Goal: Task Accomplishment & Management: Use online tool/utility

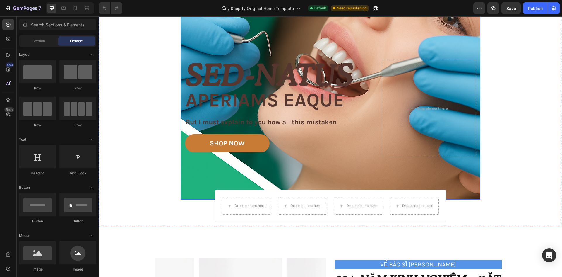
scroll to position [146, 0]
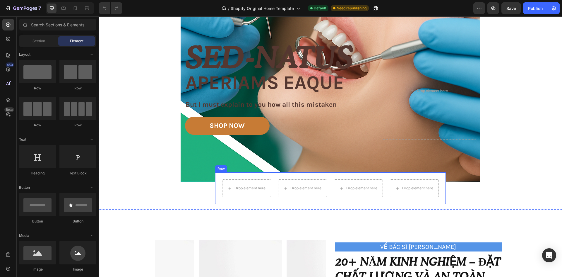
drag, startPoint x: 222, startPoint y: 176, endPoint x: 231, endPoint y: 171, distance: 10.8
click at [222, 176] on div "Drop element here Drop element here Drop element here Drop element here Row" at bounding box center [330, 188] width 231 height 32
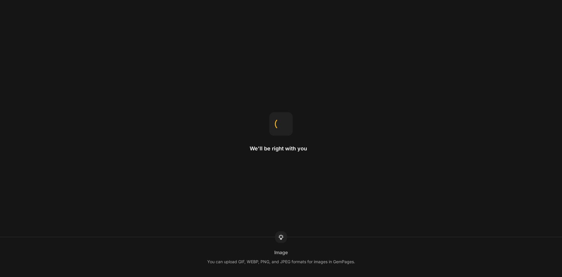
click at [230, 180] on div "We'll be right with you Image You can upload GIF, WEBP, PNG, and JPEG formats f…" at bounding box center [281, 138] width 562 height 277
click at [230, 180] on div "We'll be right with you Product template You can use a template for a single pr…" at bounding box center [281, 138] width 562 height 277
click at [230, 180] on div "We'll be right with you Gap This changes the spacing between child items inside…" at bounding box center [281, 138] width 562 height 277
click at [230, 180] on div "We'll be right with you Padding Padding adds spacing inside the element, creati…" at bounding box center [281, 138] width 562 height 277
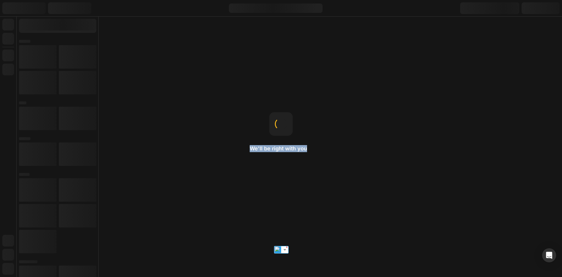
click at [230, 180] on div "We'll be right with you Theme page Templates control what's displayed on each t…" at bounding box center [281, 138] width 562 height 277
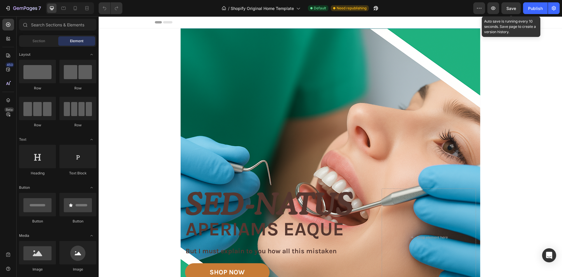
drag, startPoint x: 512, startPoint y: 8, endPoint x: 522, endPoint y: 8, distance: 9.7
click at [513, 8] on span "Save" at bounding box center [512, 8] width 10 height 5
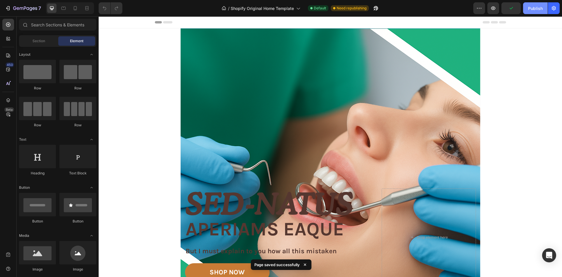
click at [536, 8] on div "Publish" at bounding box center [535, 8] width 15 height 6
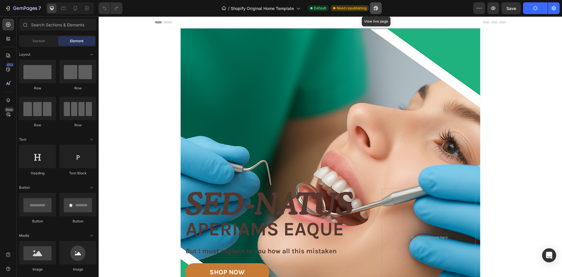
click at [374, 8] on icon "button" at bounding box center [376, 8] width 6 height 6
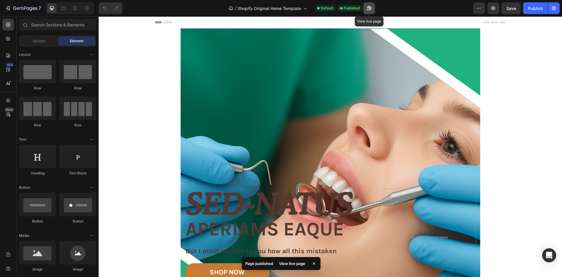
click at [364, 6] on button "button" at bounding box center [370, 8] width 12 height 12
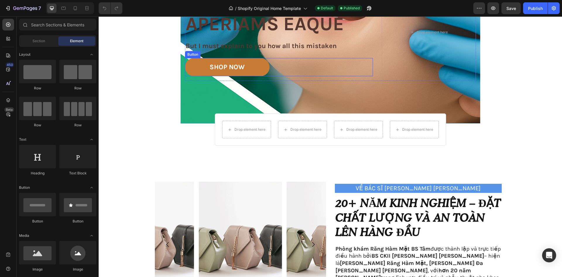
scroll to position [410, 0]
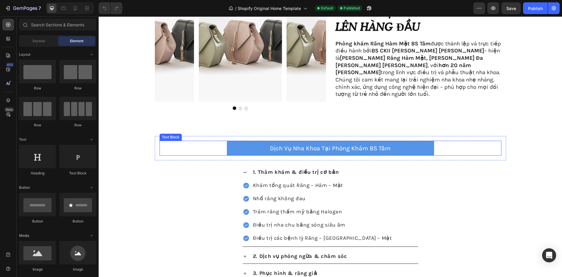
click at [283, 146] on p "Dịch Vụ Nha Khoa Tại Phòng Khám BS Tâm" at bounding box center [331, 148] width 206 height 14
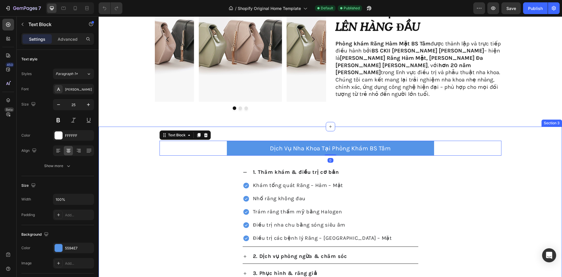
click at [127, 142] on div "Dịch [PERSON_NAME] [PERSON_NAME] [PERSON_NAME] [PERSON_NAME] Text Block 0 Row 1…" at bounding box center [331, 225] width 464 height 179
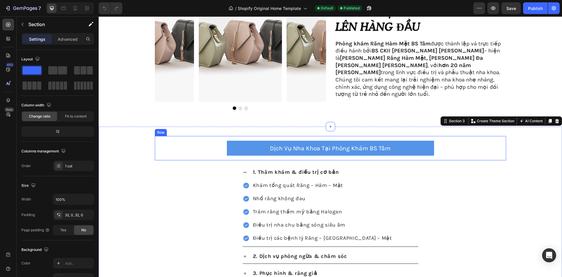
click at [270, 146] on p "Dịch Vụ Nha Khoa Tại Phòng Khám BS Tâm" at bounding box center [331, 148] width 206 height 14
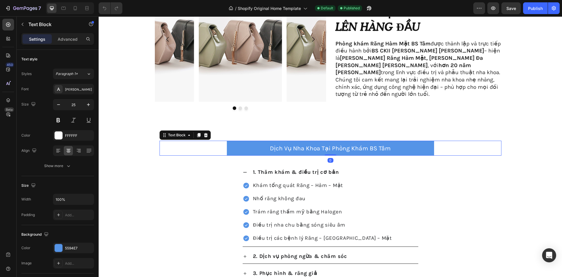
click at [125, 147] on div "Dịch [PERSON_NAME] [PERSON_NAME] [PERSON_NAME] [PERSON_NAME] Text Block 0 Row 1…" at bounding box center [331, 225] width 464 height 179
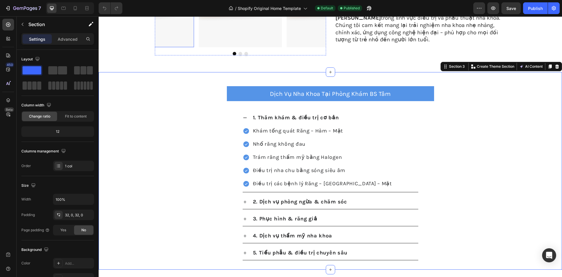
scroll to position [347, 0]
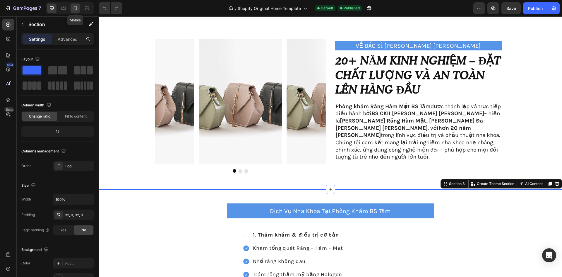
click at [75, 8] on icon at bounding box center [75, 8] width 6 height 6
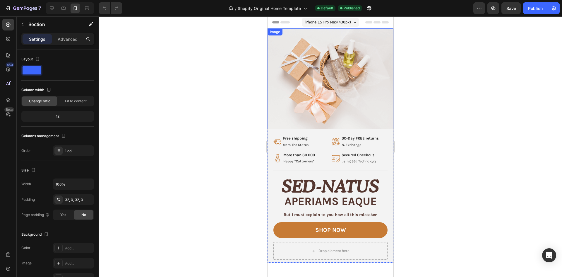
click at [325, 75] on img at bounding box center [330, 78] width 126 height 101
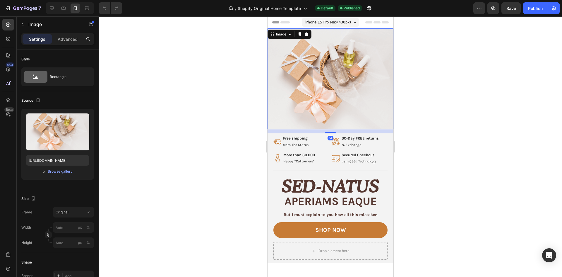
click at [443, 97] on div at bounding box center [331, 146] width 464 height 260
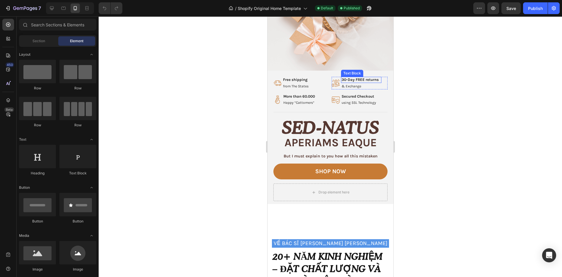
scroll to position [176, 0]
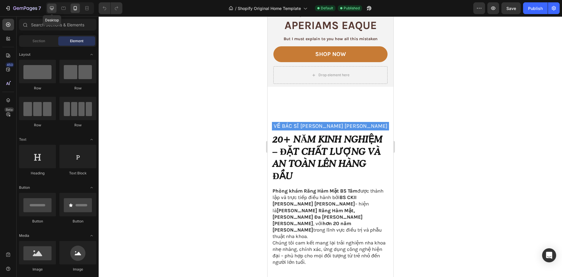
click at [54, 10] on icon at bounding box center [52, 8] width 6 height 6
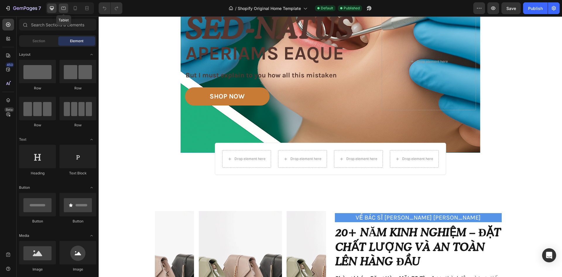
click at [64, 8] on icon at bounding box center [64, 8] width 6 height 6
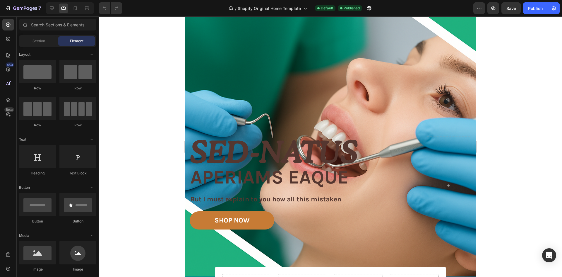
scroll to position [29, 0]
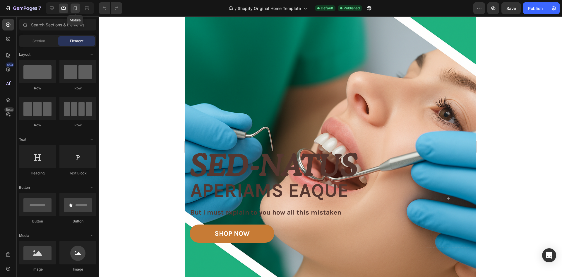
click at [78, 10] on icon at bounding box center [75, 8] width 6 height 6
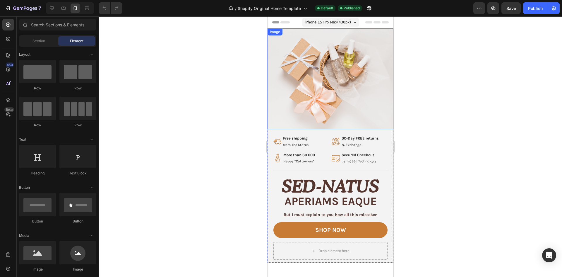
click at [308, 94] on img at bounding box center [330, 78] width 126 height 101
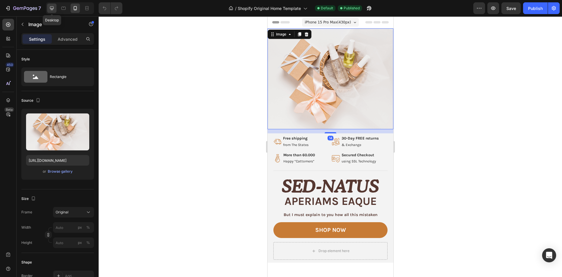
click at [50, 8] on icon at bounding box center [52, 8] width 4 height 4
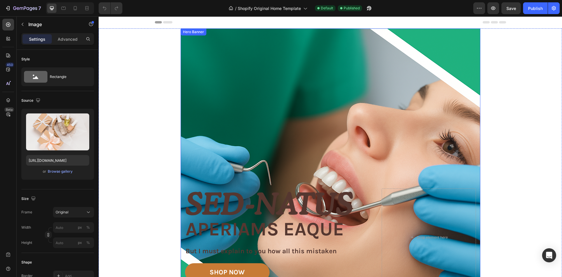
click at [318, 95] on div "Overlay" at bounding box center [331, 178] width 300 height 300
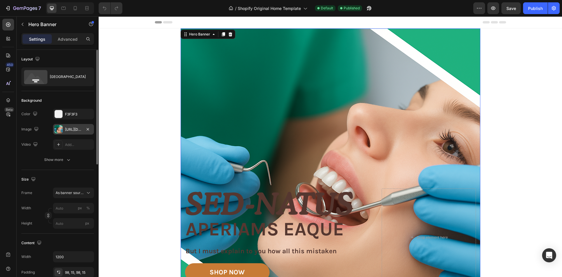
click at [65, 129] on div "[URL][DOMAIN_NAME]" at bounding box center [73, 129] width 17 height 5
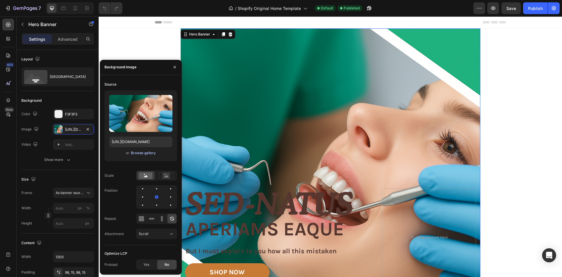
click at [137, 154] on div "Browse gallery" at bounding box center [143, 152] width 25 height 5
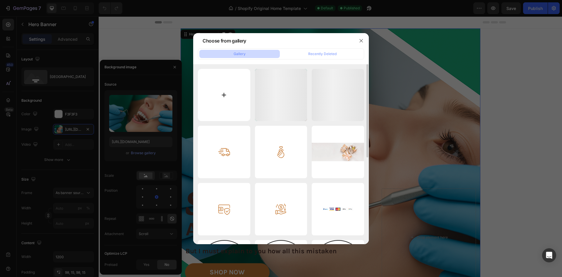
click at [229, 91] on input "file" at bounding box center [224, 95] width 52 height 52
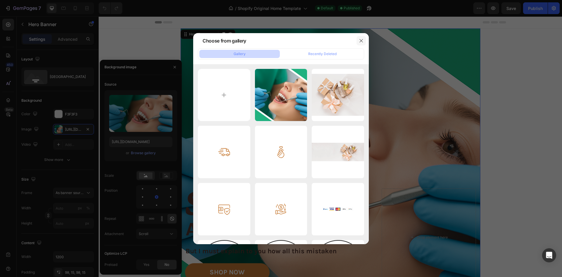
click at [360, 42] on icon "button" at bounding box center [361, 40] width 5 height 5
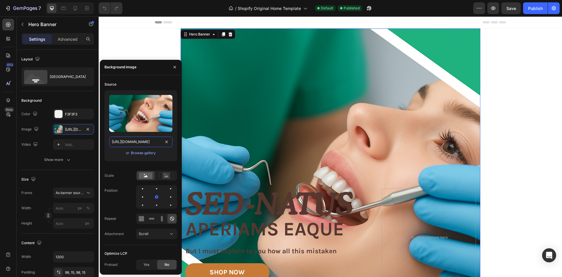
click at [134, 145] on input "[URL][DOMAIN_NAME]" at bounding box center [140, 142] width 63 height 11
click at [138, 154] on div "Browse gallery" at bounding box center [143, 152] width 25 height 5
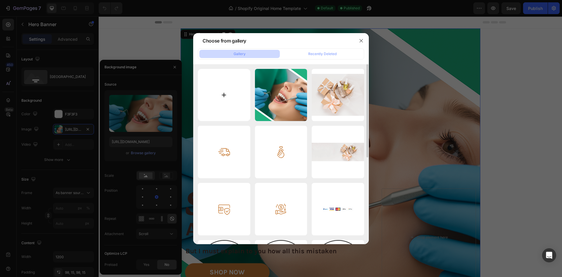
click at [207, 87] on input "file" at bounding box center [224, 95] width 52 height 52
type input "C:\fakepath\new'.png"
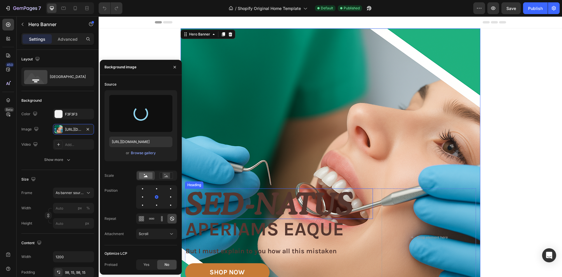
type input "[URL][DOMAIN_NAME]"
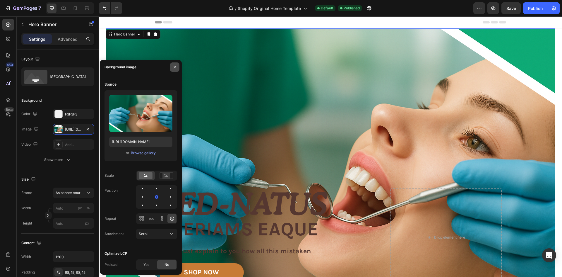
click at [173, 67] on button "button" at bounding box center [174, 66] width 9 height 9
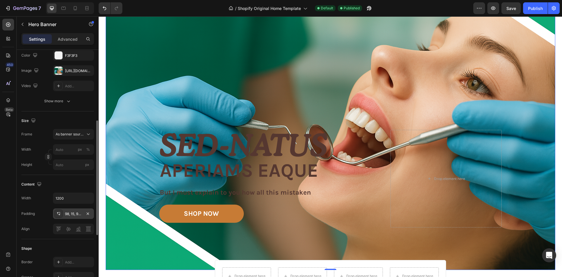
scroll to position [88, 0]
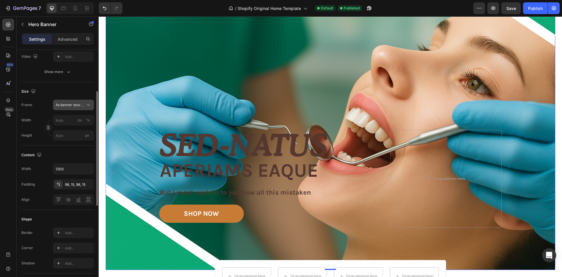
click at [83, 102] on span "As banner source" at bounding box center [70, 104] width 29 height 5
click at [72, 129] on div "Custom" at bounding box center [72, 129] width 34 height 5
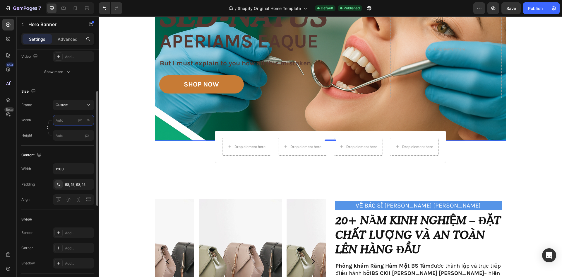
scroll to position [0, 0]
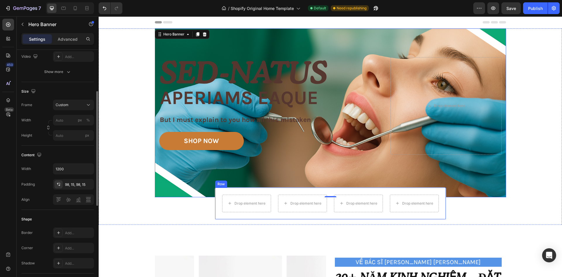
click at [286, 192] on div "Drop element here Drop element here Drop element here Drop element here Row" at bounding box center [330, 203] width 231 height 32
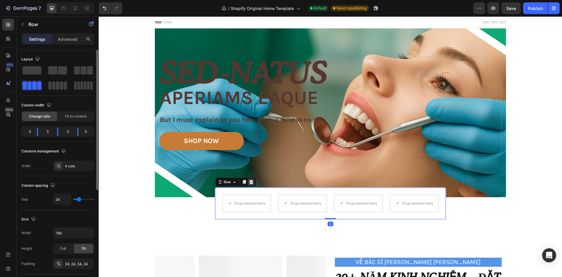
click at [251, 180] on div at bounding box center [251, 181] width 7 height 7
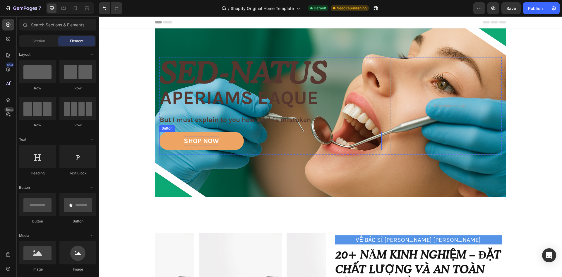
click at [203, 142] on div "SHOP NOW" at bounding box center [201, 141] width 35 height 9
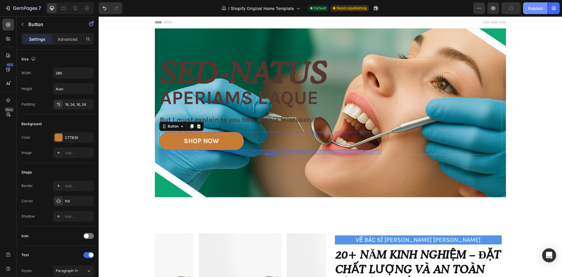
click at [541, 9] on div "Publish" at bounding box center [535, 8] width 15 height 6
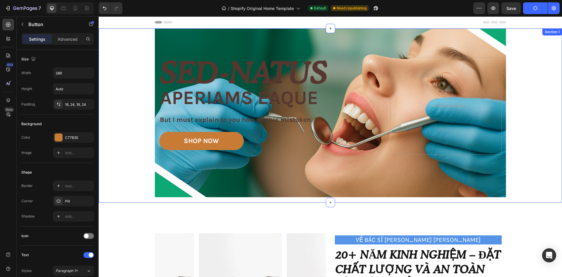
click at [536, 70] on div "Image Image Free shipping Text Block from The States Text Block Advanced List I…" at bounding box center [331, 112] width 464 height 169
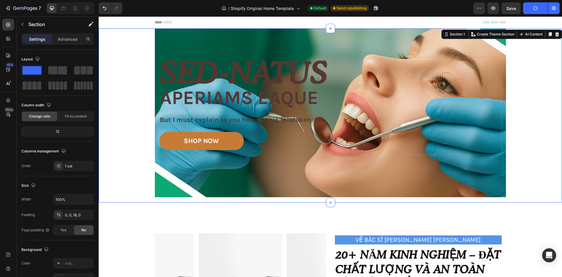
click at [546, 138] on div "Image Image Free shipping Text Block from The States Text Block Advanced List I…" at bounding box center [331, 112] width 464 height 169
click at [369, 9] on icon "button" at bounding box center [367, 9] width 1 height 1
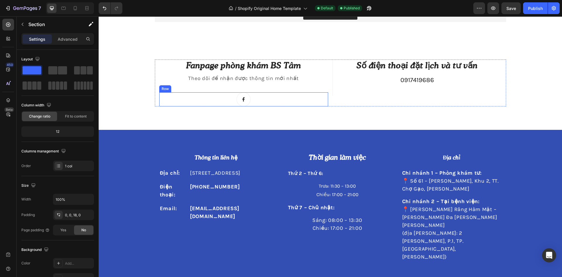
scroll to position [626, 0]
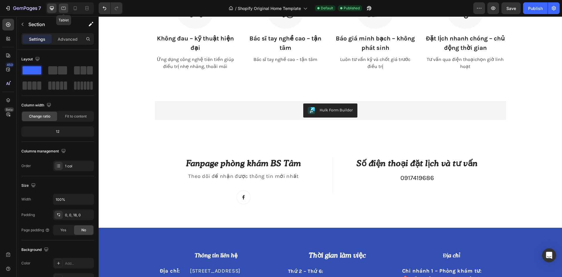
click at [67, 9] on div at bounding box center [63, 8] width 9 height 9
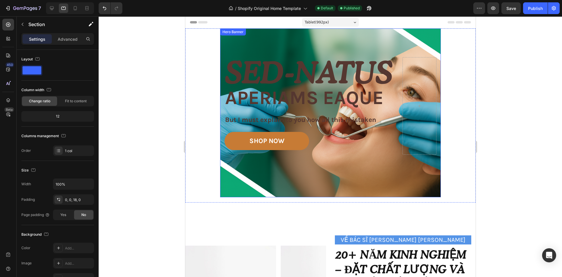
click at [232, 34] on div "Hero Banner" at bounding box center [232, 31] width 23 height 5
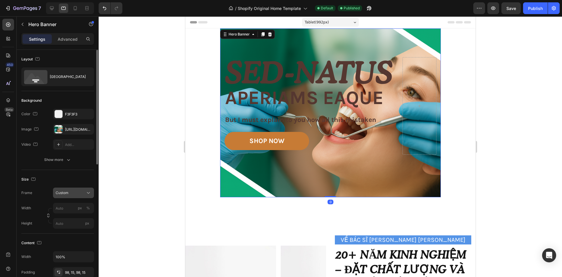
click at [84, 194] on div "Custom" at bounding box center [70, 192] width 29 height 5
click at [75, 209] on span "As banner source" at bounding box center [69, 206] width 29 height 5
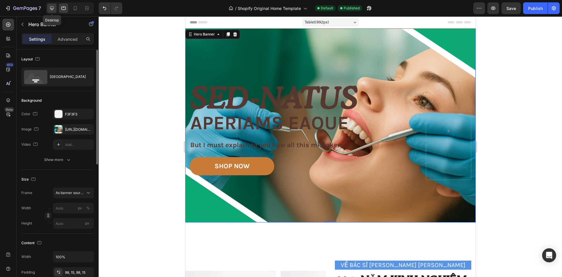
click at [52, 6] on icon at bounding box center [52, 8] width 6 height 6
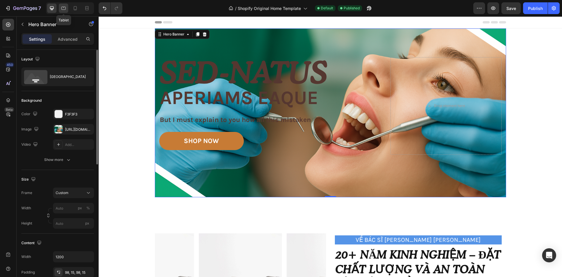
click at [64, 7] on icon at bounding box center [64, 8] width 6 height 6
type input "100%"
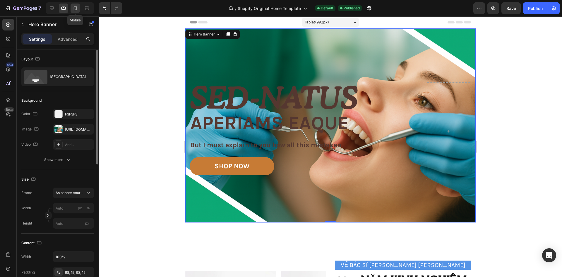
click at [71, 7] on div at bounding box center [75, 8] width 9 height 9
type input "100"
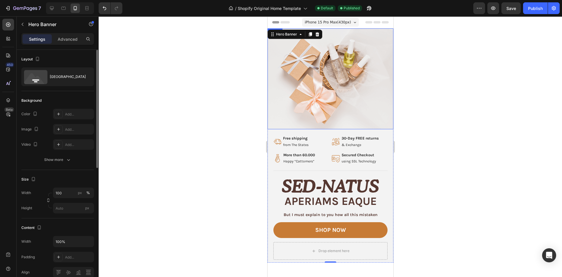
click at [330, 91] on img at bounding box center [330, 78] width 126 height 101
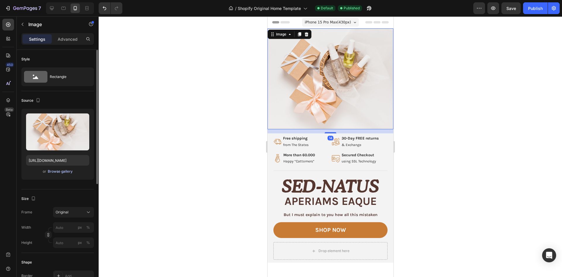
click at [63, 172] on div "Browse gallery" at bounding box center [60, 171] width 25 height 5
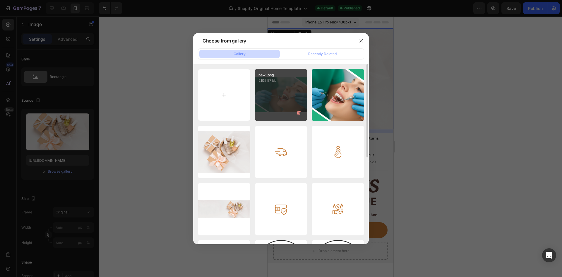
click at [289, 103] on div "new'.png 2105.57 kb" at bounding box center [281, 95] width 52 height 52
type input "[URL][DOMAIN_NAME]"
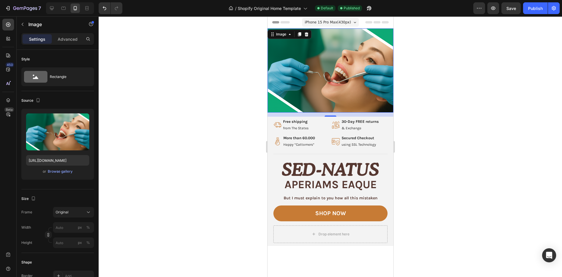
click at [444, 123] on div at bounding box center [331, 146] width 464 height 260
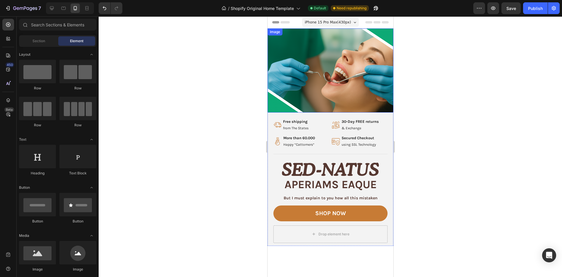
click at [296, 99] on img at bounding box center [330, 70] width 126 height 84
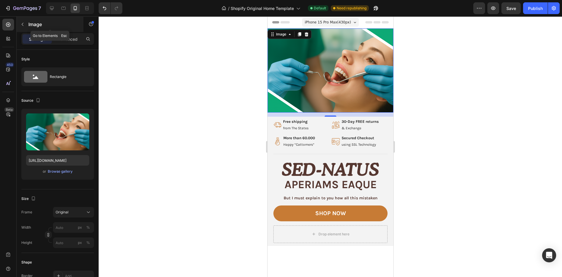
click at [22, 22] on icon "button" at bounding box center [22, 24] width 5 height 5
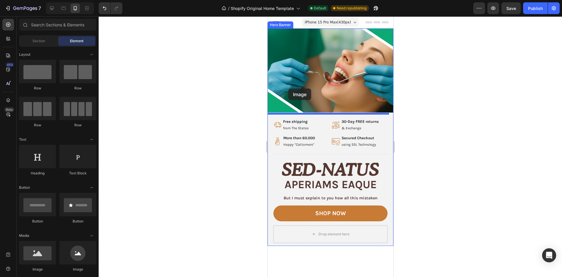
drag, startPoint x: 320, startPoint y: 267, endPoint x: 288, endPoint y: 88, distance: 181.2
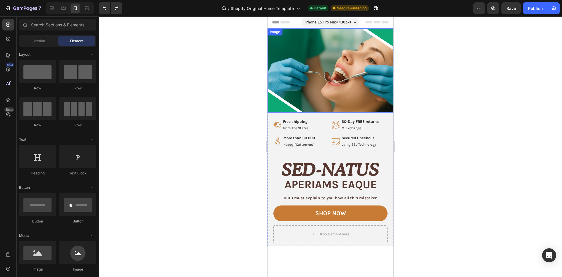
click at [318, 86] on img at bounding box center [330, 70] width 126 height 84
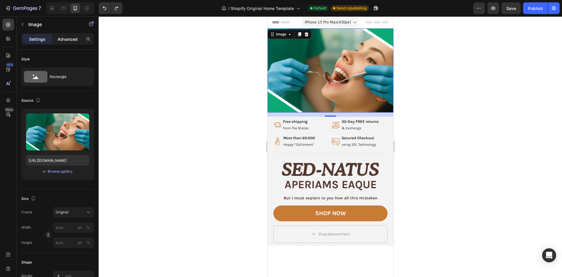
click at [64, 37] on p "Advanced" at bounding box center [68, 39] width 20 height 6
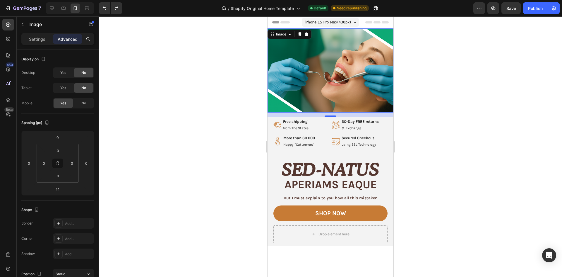
click at [343, 22] on span "iPhone 15 Pro Max ( 430 px)" at bounding box center [328, 22] width 46 height 6
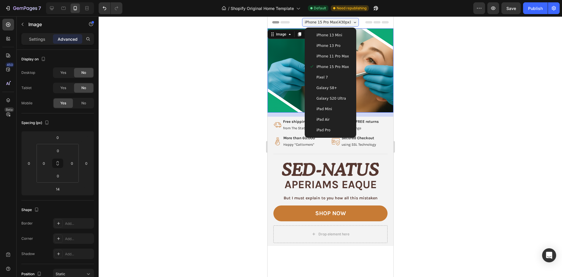
click at [335, 22] on span "iPhone 15 Pro Max ( 430 px)" at bounding box center [328, 22] width 46 height 6
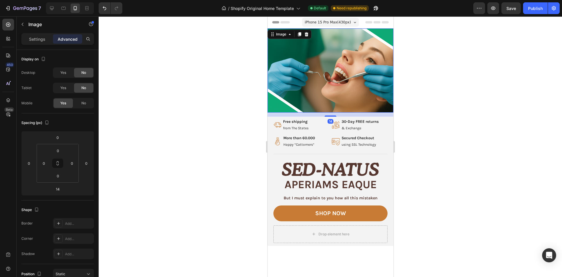
click at [436, 68] on div at bounding box center [331, 146] width 464 height 260
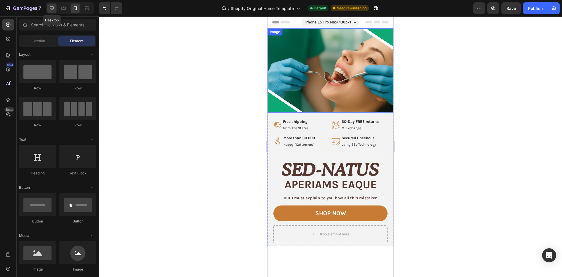
click at [55, 9] on icon at bounding box center [52, 8] width 6 height 6
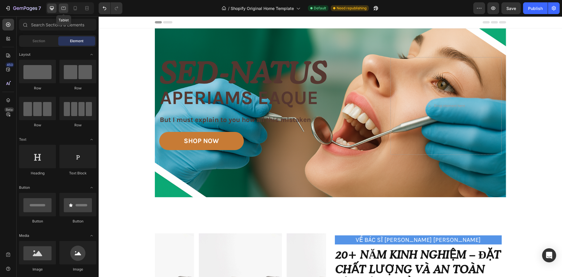
click at [66, 10] on icon at bounding box center [64, 8] width 6 height 6
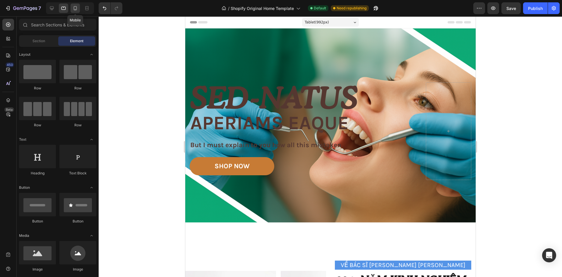
click at [75, 9] on icon at bounding box center [75, 8] width 3 height 4
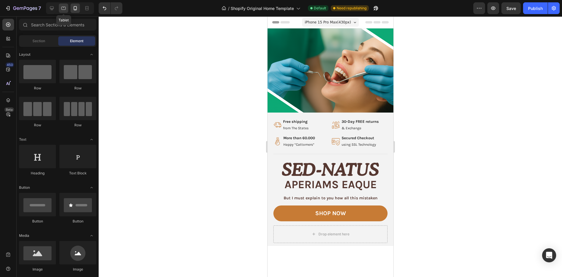
click at [60, 8] on div at bounding box center [63, 8] width 9 height 9
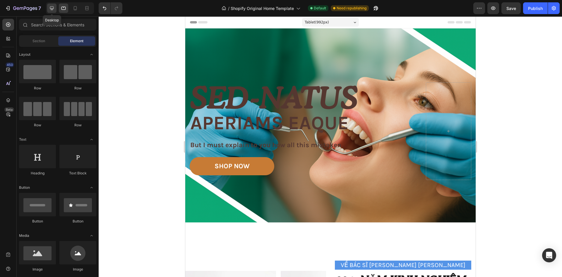
click at [52, 9] on icon at bounding box center [52, 8] width 4 height 4
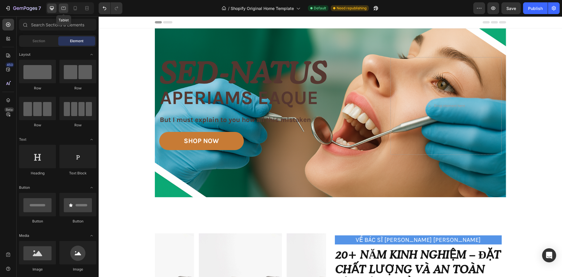
click at [60, 8] on div at bounding box center [63, 8] width 9 height 9
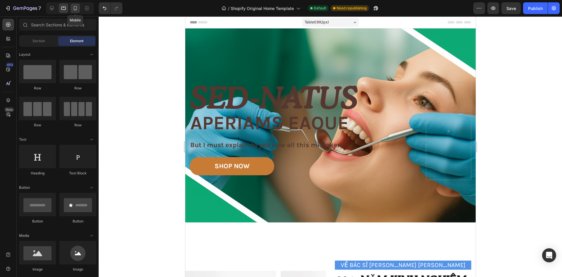
click at [75, 7] on icon at bounding box center [75, 8] width 6 height 6
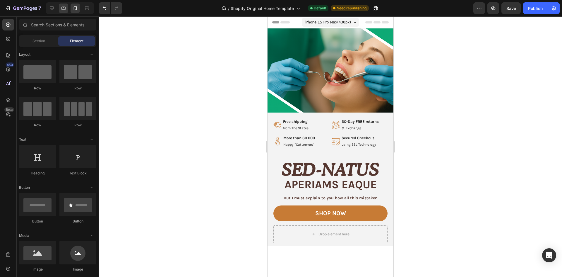
click at [68, 7] on div at bounding box center [63, 8] width 9 height 9
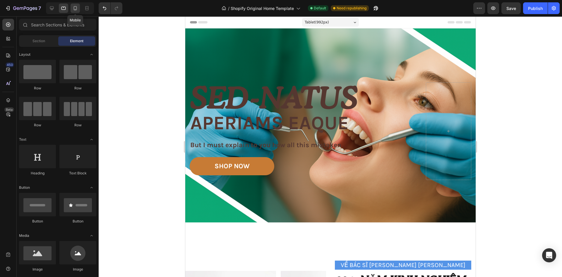
click at [76, 7] on icon at bounding box center [75, 8] width 3 height 4
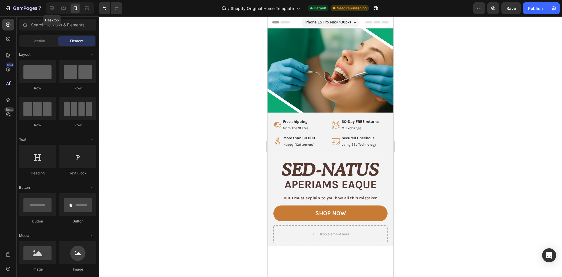
drag, startPoint x: 58, startPoint y: 9, endPoint x: 53, endPoint y: 10, distance: 5.0
click at [58, 10] on div "Desktop" at bounding box center [70, 8] width 48 height 12
click at [53, 9] on icon at bounding box center [52, 8] width 4 height 4
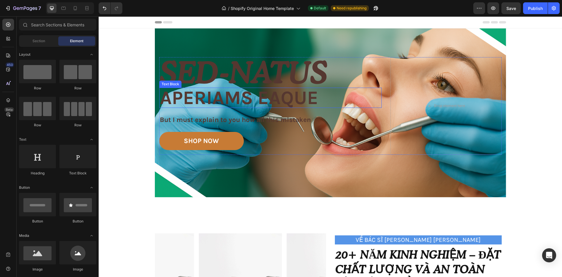
click at [221, 102] on p "aperiams eaque" at bounding box center [270, 97] width 221 height 19
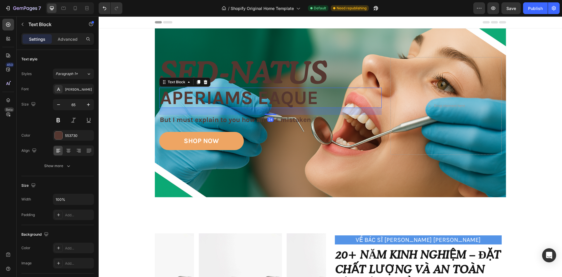
click at [246, 78] on h2 "Sed-natus" at bounding box center [270, 72] width 223 height 30
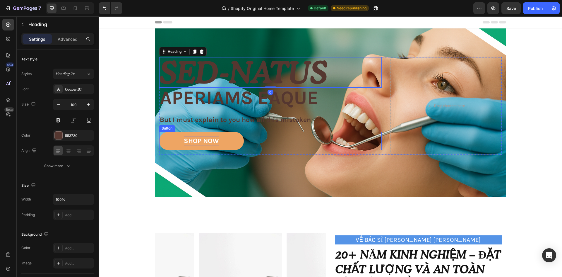
click at [216, 143] on div "SHOP NOW" at bounding box center [201, 141] width 35 height 9
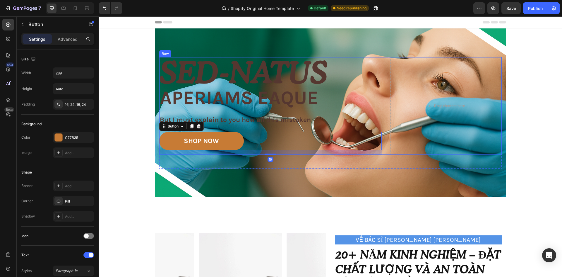
click at [245, 125] on div "Sed-natus Heading aperiams eaque Text Block But I must explain to you how all t…" at bounding box center [270, 106] width 223 height 98
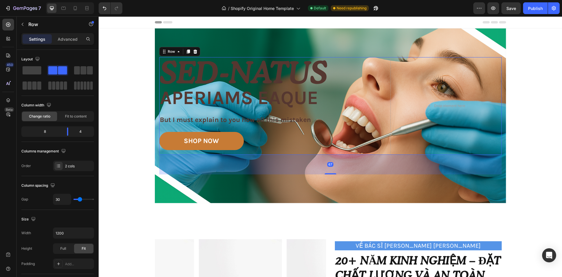
drag, startPoint x: 330, startPoint y: 167, endPoint x: 335, endPoint y: 173, distance: 7.9
click at [335, 155] on div "67" at bounding box center [330, 155] width 343 height 0
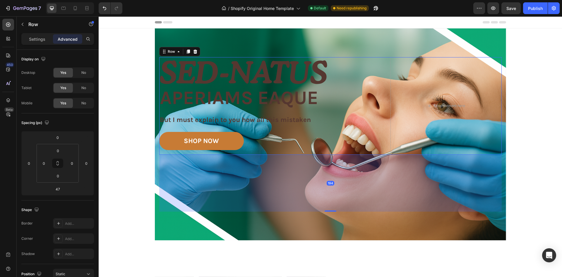
drag, startPoint x: 331, startPoint y: 168, endPoint x: 318, endPoint y: 211, distance: 45.0
click at [318, 155] on div "194" at bounding box center [330, 155] width 343 height 0
type input "194"
click at [242, 86] on h2 "Sed-natus" at bounding box center [270, 72] width 223 height 30
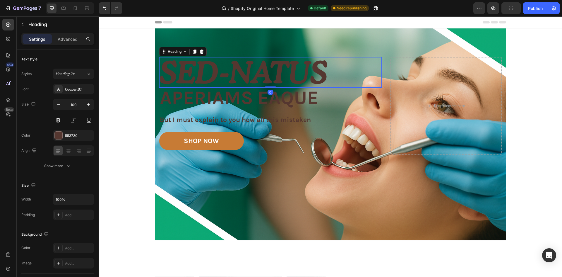
click at [292, 59] on h2 "Sed-natus" at bounding box center [270, 72] width 223 height 30
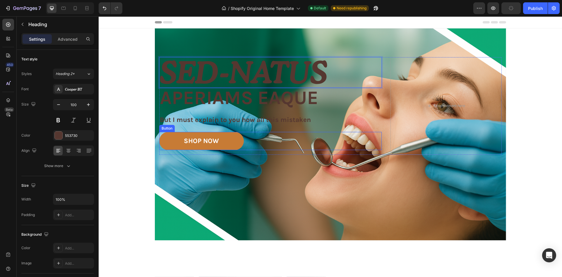
click at [304, 141] on div "SHOP NOW Button" at bounding box center [270, 141] width 223 height 18
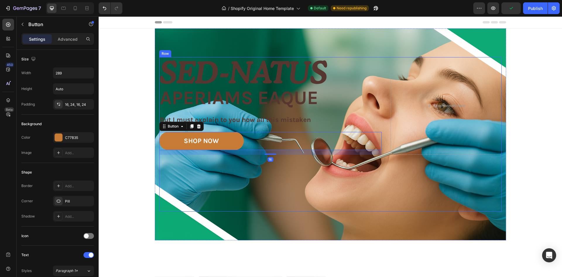
click at [281, 187] on div "Image Free shipping Text Block from The States Text Block Advanced List Image 3…" at bounding box center [330, 134] width 343 height 154
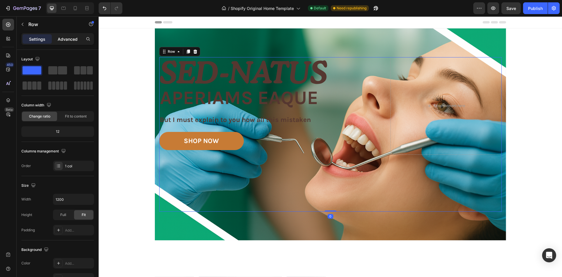
click at [64, 40] on p "Advanced" at bounding box center [68, 39] width 20 height 6
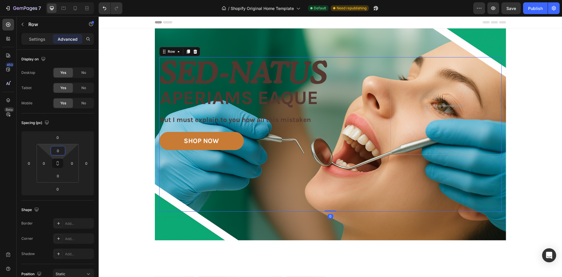
type input "70"
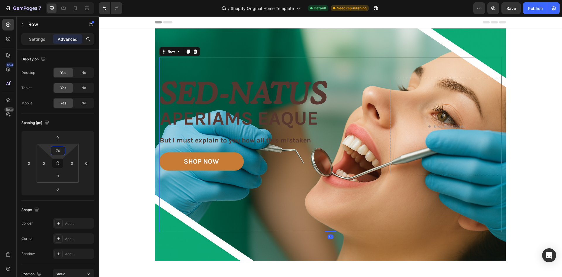
drag, startPoint x: 61, startPoint y: 144, endPoint x: 63, endPoint y: 134, distance: 10.4
click at [63, 25] on html "7 / Shopify Original Home Template Default Need republishing Preview Save Publi…" at bounding box center [281, 12] width 562 height 25
click at [296, 55] on div "Image Image Free shipping Text Block from The States Text Block Advanced List I…" at bounding box center [331, 144] width 352 height 232
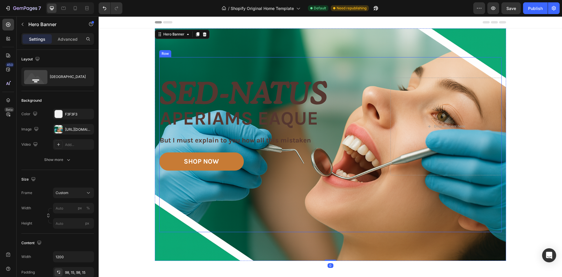
click at [320, 61] on div "Image Free shipping Text Block from The States Text Block Advanced List Image 3…" at bounding box center [330, 144] width 343 height 175
click at [178, 77] on div "Image Free shipping Text Block from The States Text Block Advanced List Image 3…" at bounding box center [330, 144] width 343 height 175
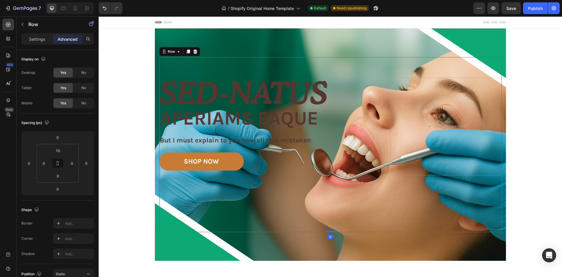
click at [499, 56] on div "Image Image Free shipping Text Block from The States Text Block Advanced List I…" at bounding box center [331, 144] width 352 height 232
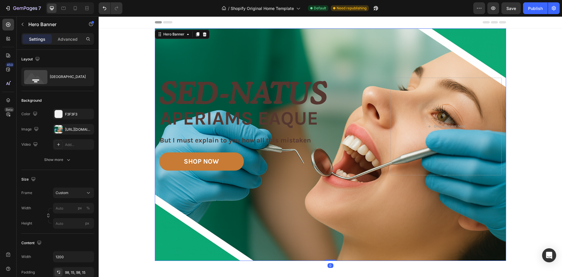
click at [495, 63] on div "Image Free shipping Text Block from The States Text Block Advanced List Image 3…" at bounding box center [330, 144] width 343 height 175
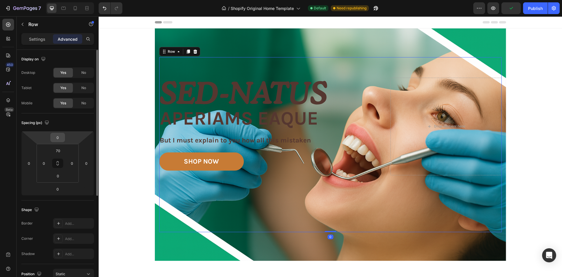
drag, startPoint x: 56, startPoint y: 141, endPoint x: 59, endPoint y: 140, distance: 3.7
click at [57, 141] on input "0" at bounding box center [58, 137] width 12 height 9
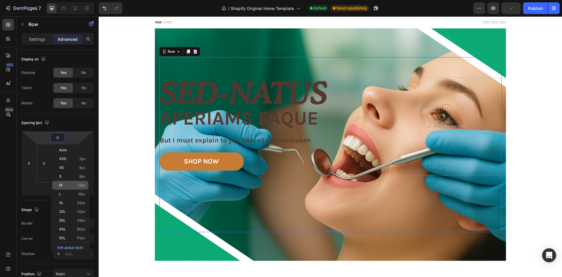
click at [68, 185] on p "M 12px" at bounding box center [72, 185] width 26 height 4
type input "12"
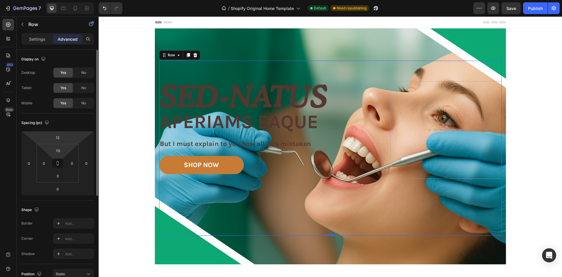
click at [58, 25] on html "7 / Shopify Original Home Template Default Need republishing Preview Save Publi…" at bounding box center [281, 12] width 562 height 25
click at [62, 134] on input "12" at bounding box center [58, 137] width 12 height 9
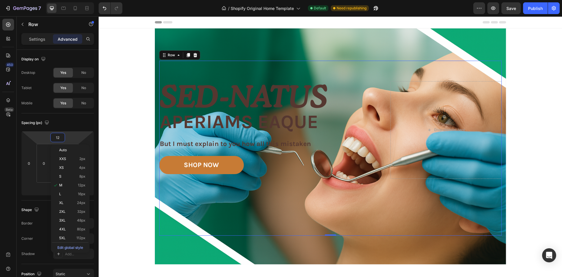
drag, startPoint x: 234, startPoint y: 83, endPoint x: 236, endPoint y: 72, distance: 10.8
click at [234, 83] on p "Sed-natus" at bounding box center [270, 96] width 221 height 29
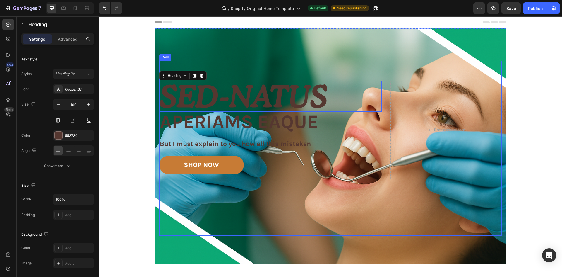
click at [238, 68] on div "Image Free shipping Text Block from The States Text Block Advanced List Image 3…" at bounding box center [330, 148] width 343 height 175
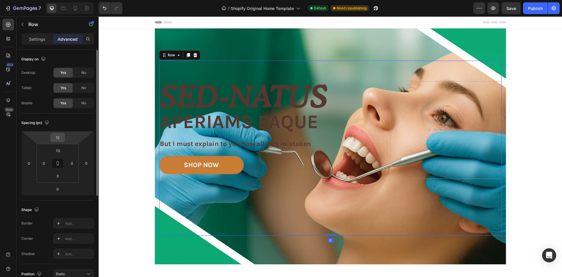
click at [60, 135] on input "12" at bounding box center [58, 137] width 12 height 9
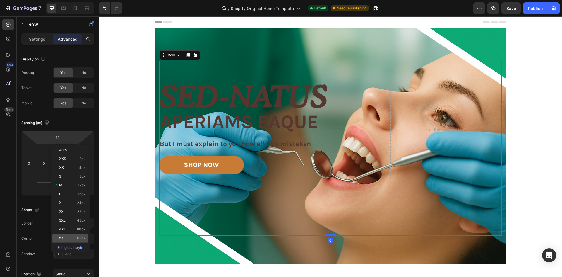
click at [67, 237] on p "5XL 112px" at bounding box center [72, 238] width 26 height 4
type input "112"
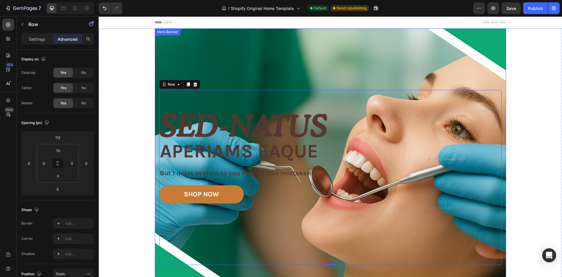
click at [292, 48] on div "Image Image Free shipping Text Block from The States Text Block Advanced List I…" at bounding box center [331, 160] width 352 height 265
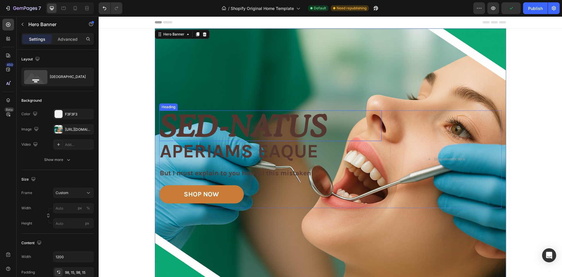
click at [277, 129] on p "Sed-natus" at bounding box center [270, 125] width 221 height 29
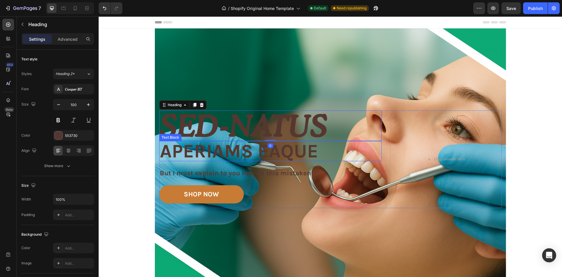
click at [232, 156] on p "aperiams eaque" at bounding box center [270, 150] width 221 height 19
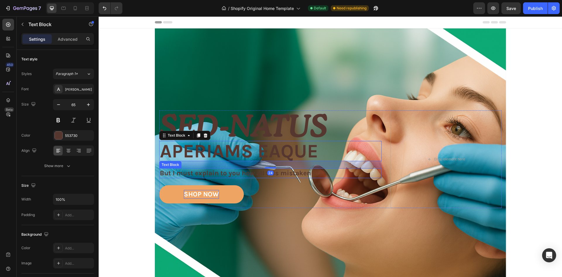
click at [201, 197] on div "SHOP NOW" at bounding box center [201, 194] width 35 height 9
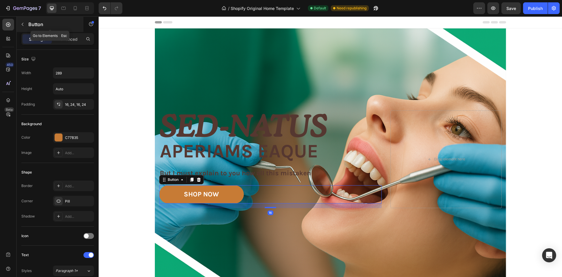
click at [22, 24] on icon "button" at bounding box center [22, 24] width 5 height 5
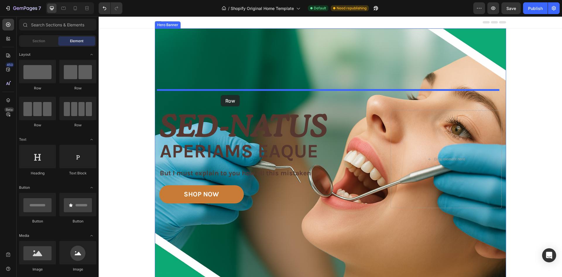
drag, startPoint x: 137, startPoint y: 90, endPoint x: 221, endPoint y: 95, distance: 84.5
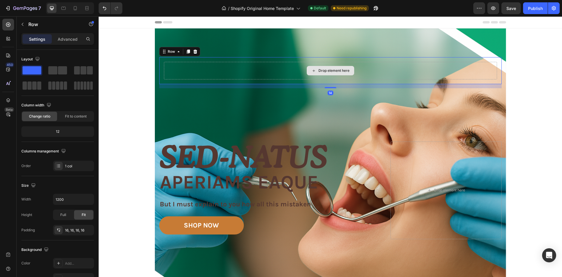
click at [296, 66] on div "Drop element here" at bounding box center [330, 71] width 333 height 18
click at [280, 124] on div "Image Free shipping Text Block from The States Text Block Advanced List Image 3…" at bounding box center [330, 208] width 343 height 175
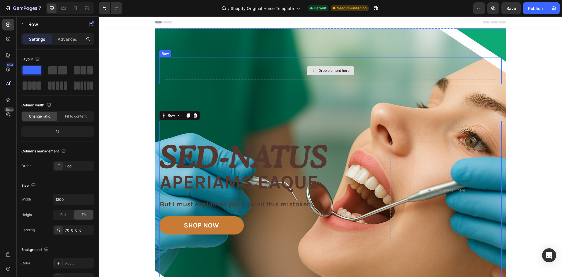
click at [221, 69] on div "Drop element here" at bounding box center [330, 71] width 333 height 18
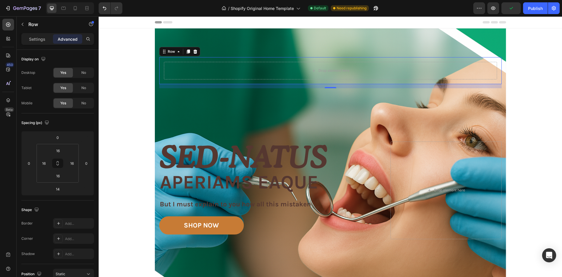
click at [329, 84] on div "Drop element here Row 14" at bounding box center [330, 70] width 343 height 27
click at [327, 86] on div "14" at bounding box center [330, 86] width 343 height 4
click at [326, 87] on div at bounding box center [331, 87] width 12 height 2
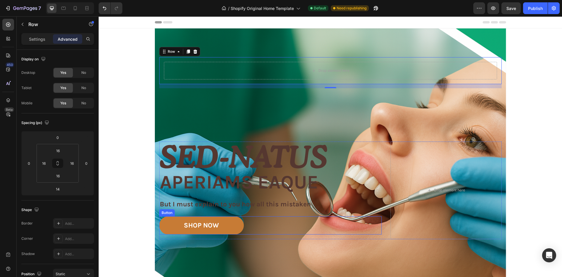
scroll to position [146, 0]
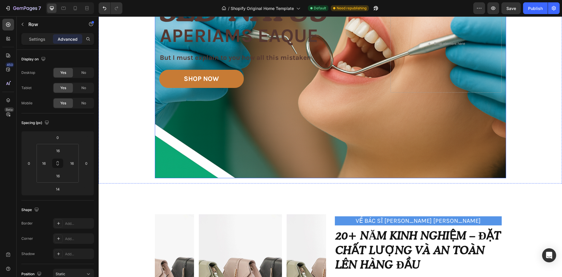
click at [321, 158] on div "Image Drop element here Row 14 Image Free shipping Text Block from The States T…" at bounding box center [331, 30] width 352 height 296
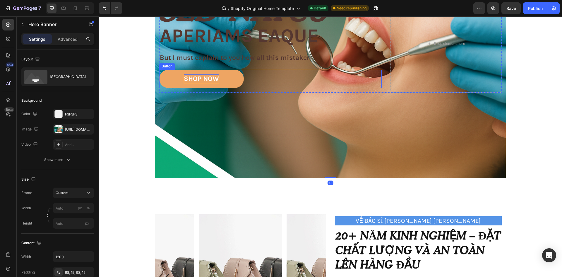
click at [184, 82] on div "SHOP NOW" at bounding box center [201, 78] width 35 height 9
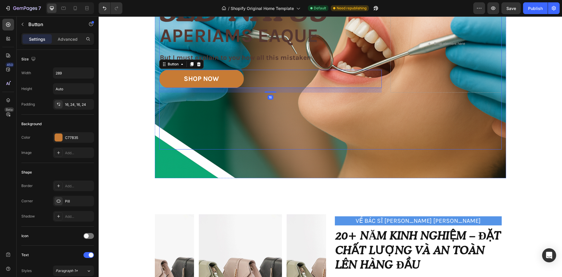
click at [219, 115] on div "Image Free shipping Text Block from The States Text Block Advanced List Image 3…" at bounding box center [330, 72] width 343 height 154
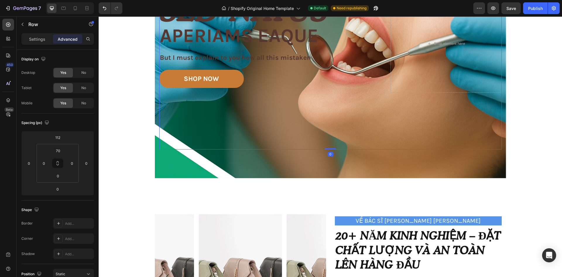
drag, startPoint x: 328, startPoint y: 149, endPoint x: 330, endPoint y: 147, distance: 3.1
click at [331, 132] on div "Image Free shipping Text Block from The States Text Block Advanced List Image 3…" at bounding box center [330, 62] width 343 height 175
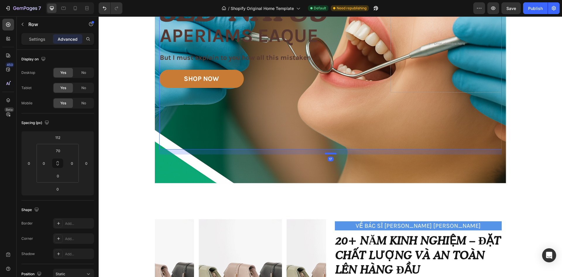
drag, startPoint x: 330, startPoint y: 149, endPoint x: 329, endPoint y: 154, distance: 5.3
click at [329, 154] on div at bounding box center [331, 154] width 12 height 2
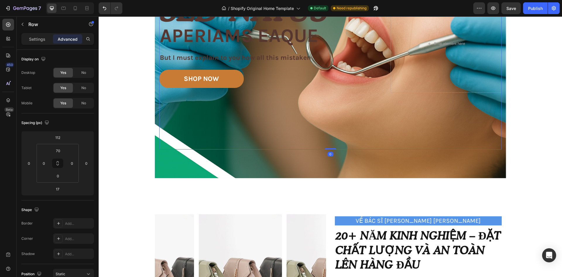
drag, startPoint x: 329, startPoint y: 154, endPoint x: 332, endPoint y: 112, distance: 42.0
click at [332, 112] on div "Image Free shipping Text Block from The States Text Block Advanced List Image 3…" at bounding box center [330, 62] width 343 height 175
type input "0"
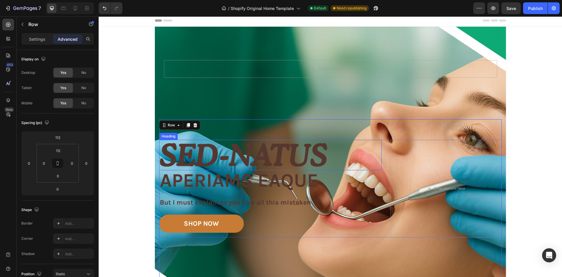
scroll to position [0, 0]
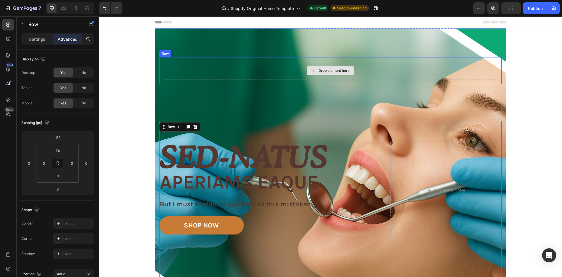
click at [249, 70] on div "Drop element here" at bounding box center [330, 71] width 333 height 18
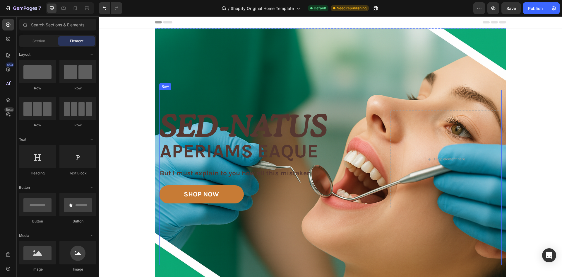
scroll to position [146, 0]
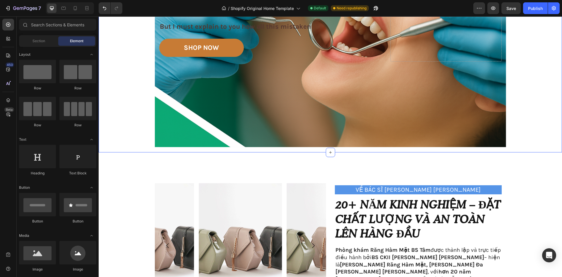
click at [545, 139] on div "Image Image Free shipping Text Block from The States Text Block Advanced List I…" at bounding box center [331, 14] width 464 height 265
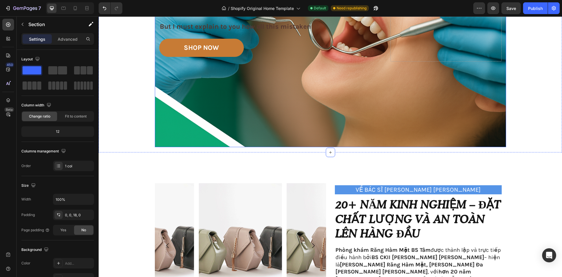
click at [503, 146] on div "Image Image Free shipping Text Block from The States Text Block Advanced List I…" at bounding box center [331, 14] width 352 height 265
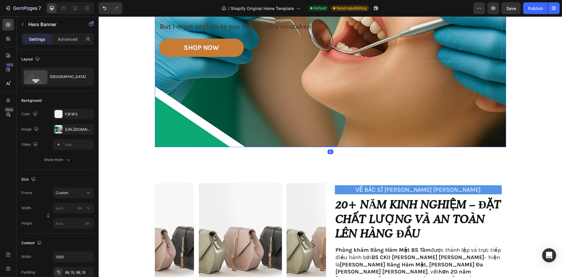
click at [502, 146] on div "Image Image Free shipping Text Block from The States Text Block Advanced List I…" at bounding box center [331, 14] width 352 height 265
click at [318, 98] on div "Image Free shipping Text Block from The States Text Block Advanced List Image 3…" at bounding box center [330, 41] width 343 height 154
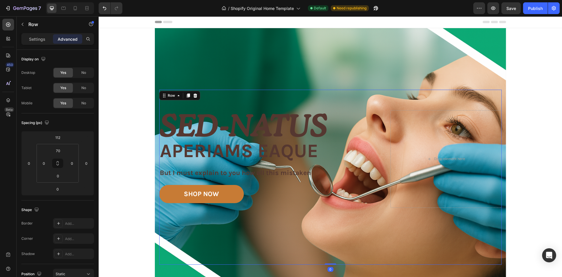
scroll to position [0, 0]
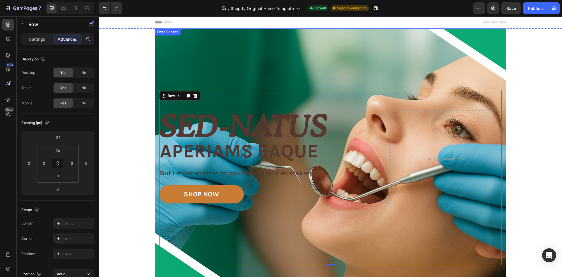
click at [218, 63] on div "Image Image Free shipping Text Block from The States Text Block Advanced List I…" at bounding box center [330, 161] width 343 height 208
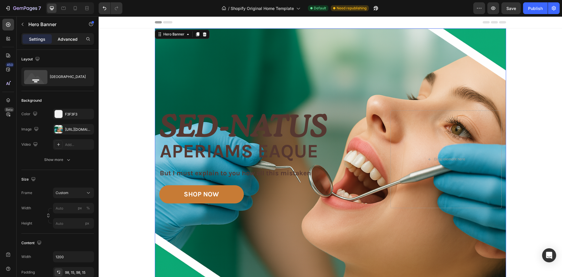
click at [69, 37] on p "Advanced" at bounding box center [68, 39] width 20 height 6
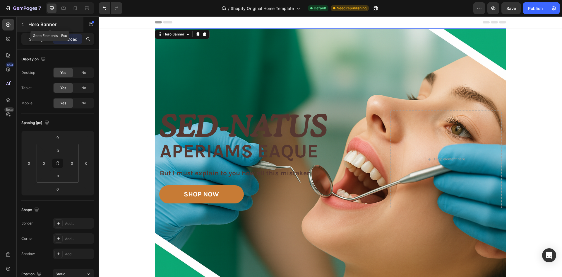
click at [20, 25] on icon "button" at bounding box center [22, 24] width 5 height 5
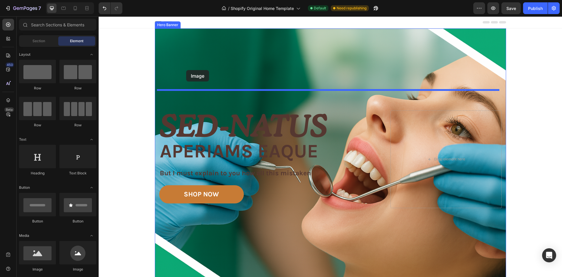
drag, startPoint x: 171, startPoint y: 272, endPoint x: 306, endPoint y: 114, distance: 208.1
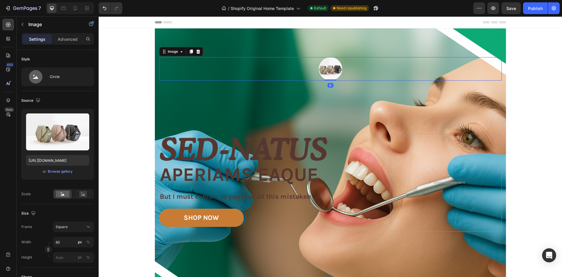
drag, startPoint x: 328, startPoint y: 84, endPoint x: 318, endPoint y: 63, distance: 24.0
click at [318, 63] on div "Image 0" at bounding box center [330, 68] width 343 height 23
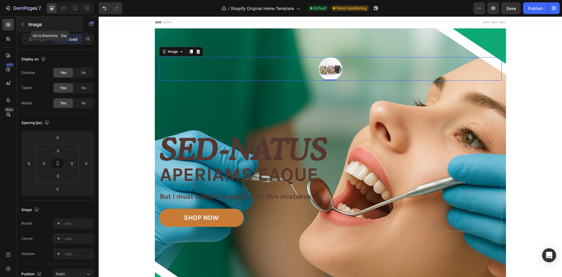
click at [23, 23] on icon "button" at bounding box center [23, 24] width 2 height 3
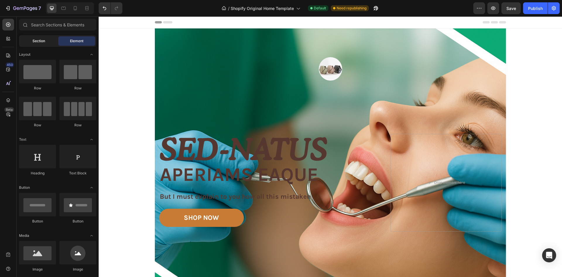
click at [27, 37] on div "Section" at bounding box center [38, 40] width 37 height 9
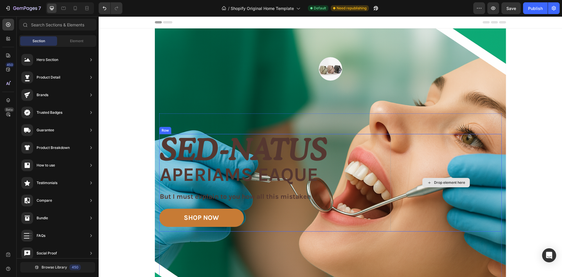
click at [470, 191] on div "Drop element here" at bounding box center [446, 183] width 111 height 98
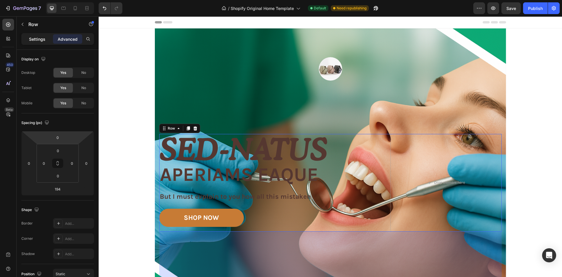
click at [44, 37] on p "Settings" at bounding box center [37, 39] width 16 height 6
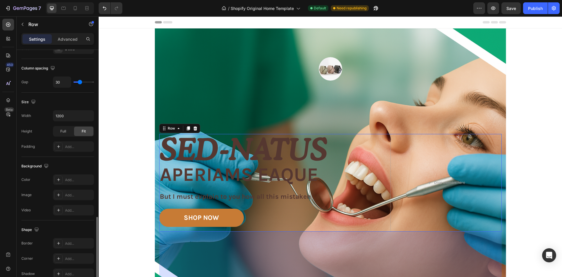
scroll to position [180, 0]
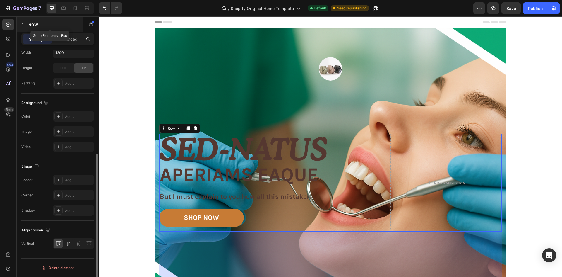
click at [68, 30] on div "Row" at bounding box center [50, 24] width 67 height 15
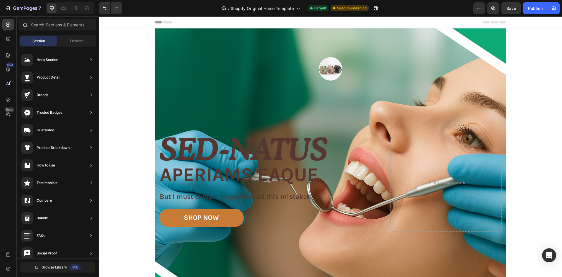
click at [21, 27] on div at bounding box center [25, 25] width 12 height 12
click at [104, 8] on icon "Undo/Redo" at bounding box center [105, 8] width 4 height 4
click at [103, 9] on icon "Undo/Redo" at bounding box center [105, 8] width 6 height 6
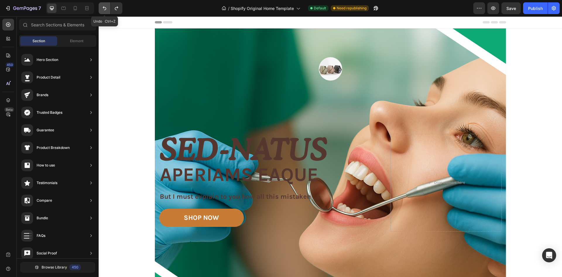
click at [103, 9] on icon "Undo/Redo" at bounding box center [105, 8] width 6 height 6
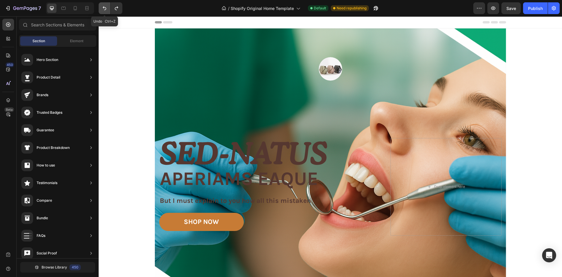
click at [103, 9] on icon "Undo/Redo" at bounding box center [105, 8] width 6 height 6
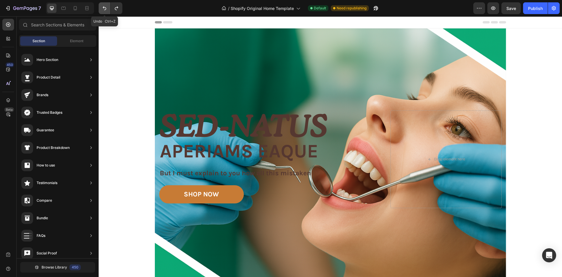
click at [103, 9] on icon "Undo/Redo" at bounding box center [105, 8] width 6 height 6
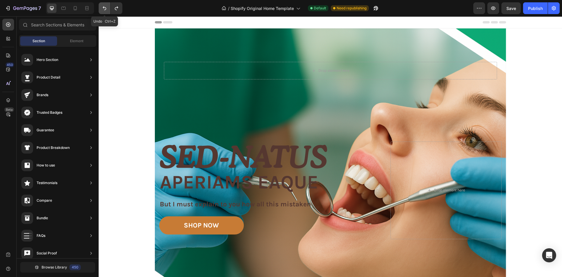
click at [103, 9] on icon "Undo/Redo" at bounding box center [105, 8] width 6 height 6
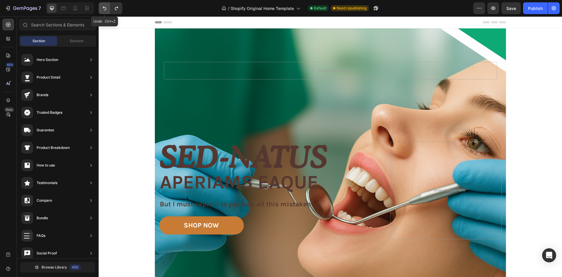
click at [103, 9] on icon "Undo/Redo" at bounding box center [105, 8] width 6 height 6
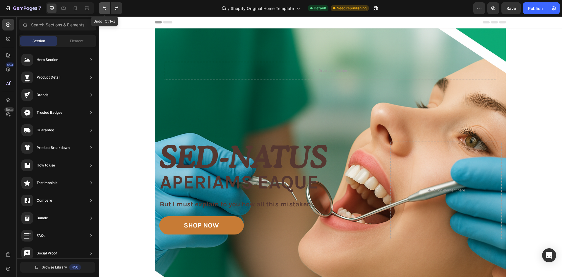
click at [103, 9] on icon "Undo/Redo" at bounding box center [105, 8] width 6 height 6
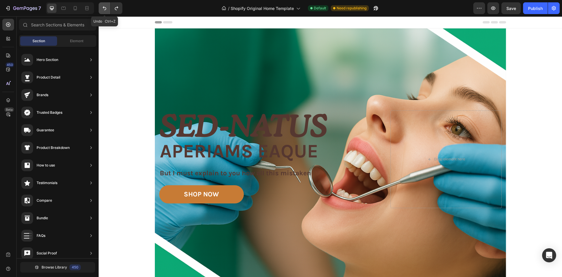
click at [103, 9] on icon "Undo/Redo" at bounding box center [105, 8] width 6 height 6
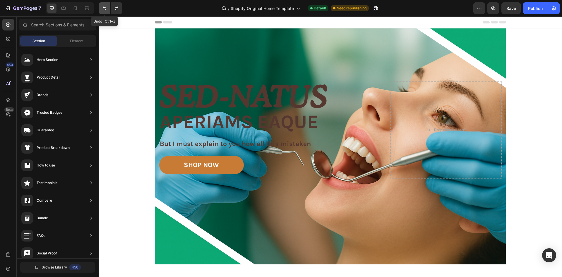
click at [103, 9] on icon "Undo/Redo" at bounding box center [105, 8] width 6 height 6
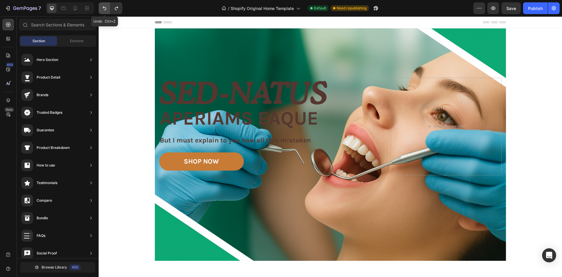
click at [103, 9] on icon "Undo/Redo" at bounding box center [105, 8] width 6 height 6
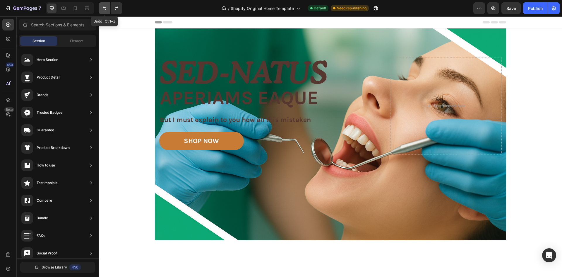
click at [103, 9] on icon "Undo/Redo" at bounding box center [105, 8] width 6 height 6
click at [433, 77] on div "Drop element here" at bounding box center [446, 106] width 111 height 98
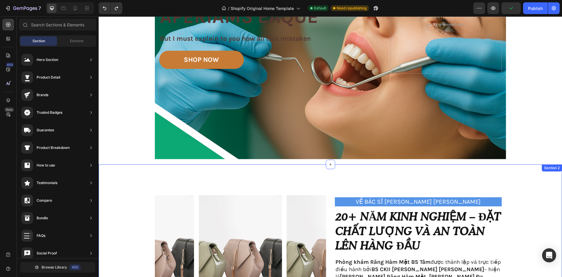
scroll to position [0, 0]
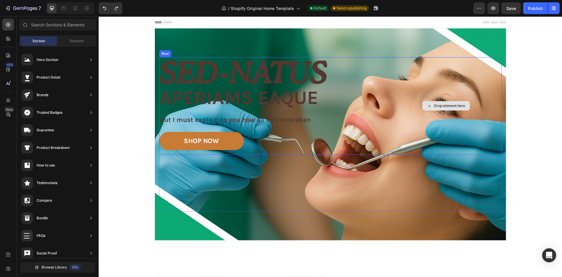
click at [415, 67] on div "Drop element here" at bounding box center [446, 106] width 111 height 98
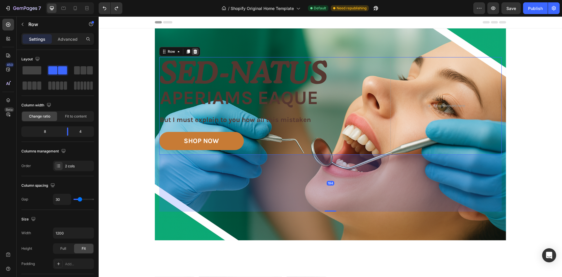
click at [194, 50] on icon at bounding box center [195, 52] width 4 height 4
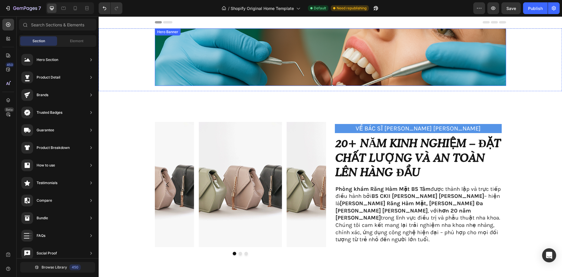
click at [310, 68] on div "Image Image Free shipping Text Block from The States Text Block Advanced List I…" at bounding box center [331, 56] width 352 height 57
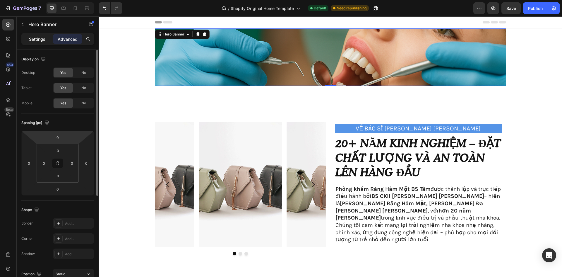
click at [36, 42] on p "Settings" at bounding box center [37, 39] width 16 height 6
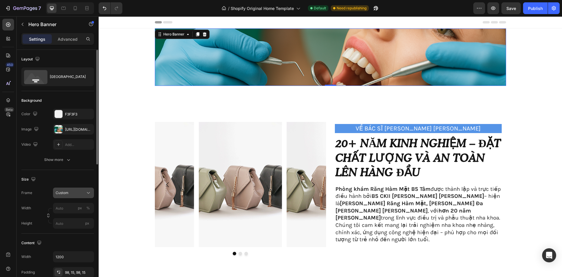
click at [79, 190] on div "Custom" at bounding box center [70, 192] width 29 height 5
click at [80, 207] on span "As banner source" at bounding box center [69, 206] width 29 height 5
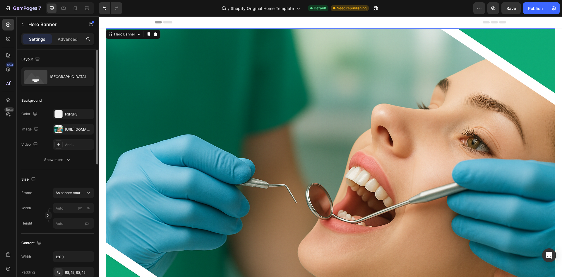
scroll to position [117, 0]
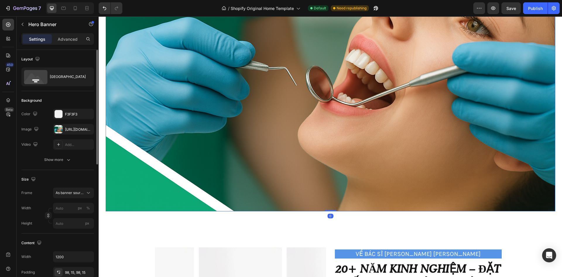
drag, startPoint x: 328, startPoint y: 211, endPoint x: 333, endPoint y: 207, distance: 5.9
click at [333, 207] on div "Image Image Free shipping Text Block from The States Text Block Advanced List I…" at bounding box center [331, 61] width 450 height 300
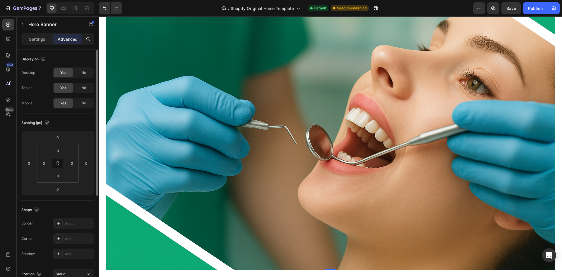
scroll to position [0, 0]
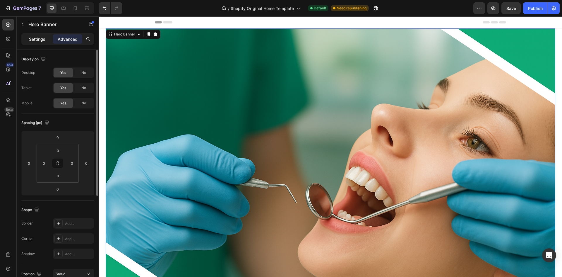
click at [37, 39] on p "Settings" at bounding box center [37, 39] width 16 height 6
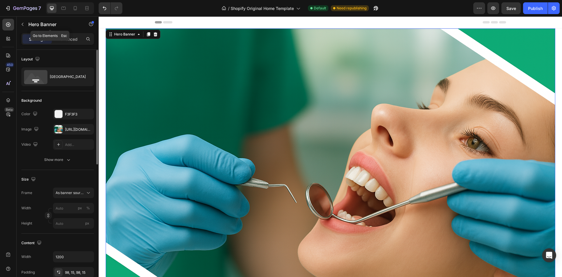
click at [23, 24] on icon "button" at bounding box center [22, 24] width 5 height 5
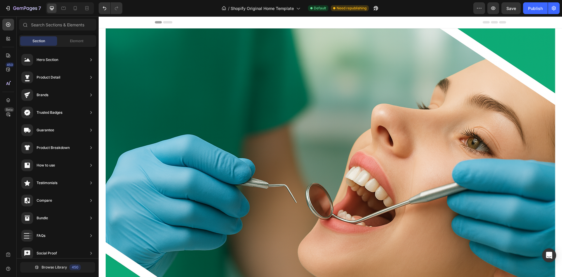
click at [84, 46] on div "Section Element" at bounding box center [57, 41] width 77 height 12
click at [84, 42] on div "Element" at bounding box center [76, 40] width 37 height 9
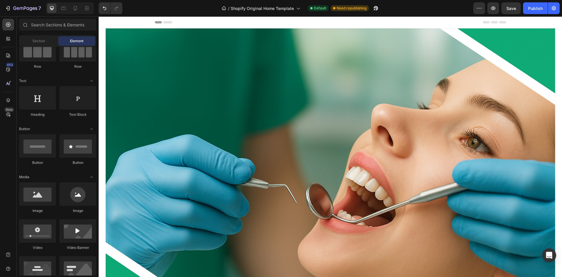
click at [67, 13] on div at bounding box center [70, 8] width 48 height 12
click at [65, 10] on icon at bounding box center [64, 8] width 6 height 6
click at [74, 8] on icon at bounding box center [75, 8] width 6 height 6
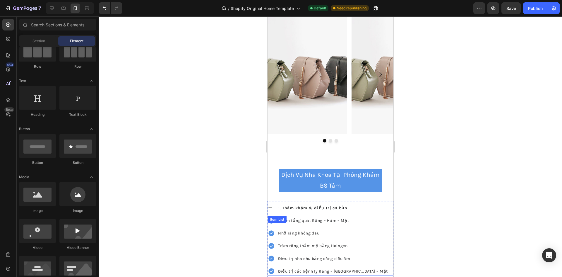
scroll to position [381, 0]
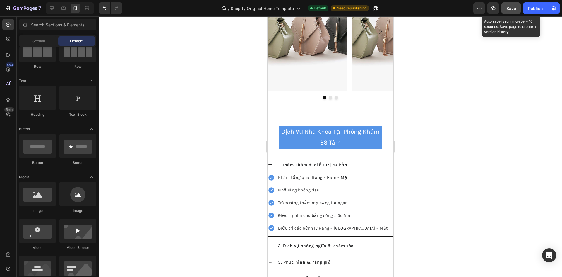
click at [516, 7] on span "Save" at bounding box center [512, 8] width 10 height 5
click at [532, 13] on button "Publish" at bounding box center [536, 8] width 25 height 12
click at [16, 11] on icon "button" at bounding box center [25, 8] width 24 height 5
